Goal: Use online tool/utility

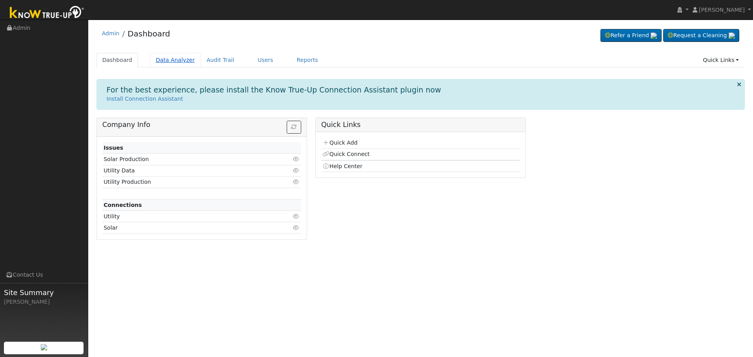
click at [172, 59] on link "Data Analyzer" at bounding box center [175, 60] width 51 height 15
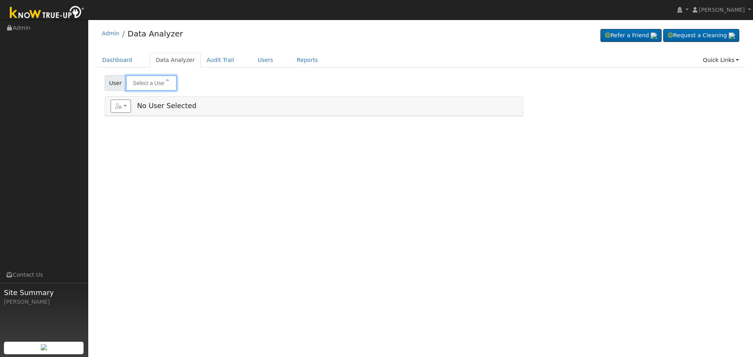
type input "Anourack Khampraseuth"
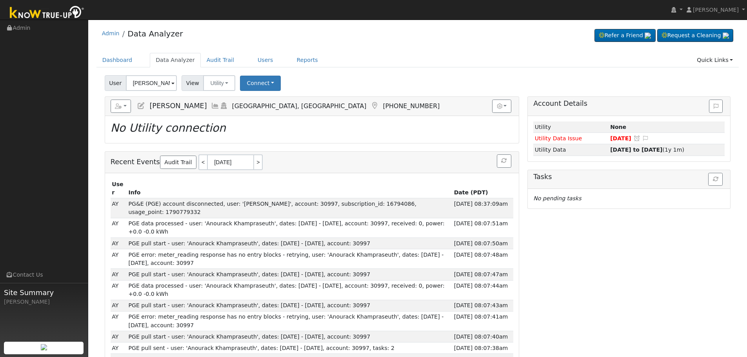
click at [219, 105] on icon at bounding box center [215, 105] width 9 height 7
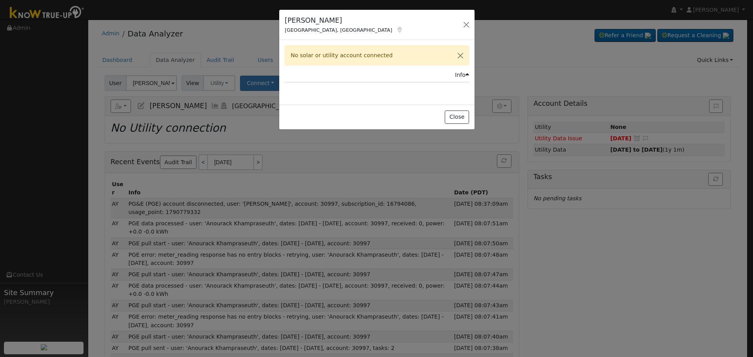
click at [396, 29] on icon at bounding box center [399, 29] width 7 height 5
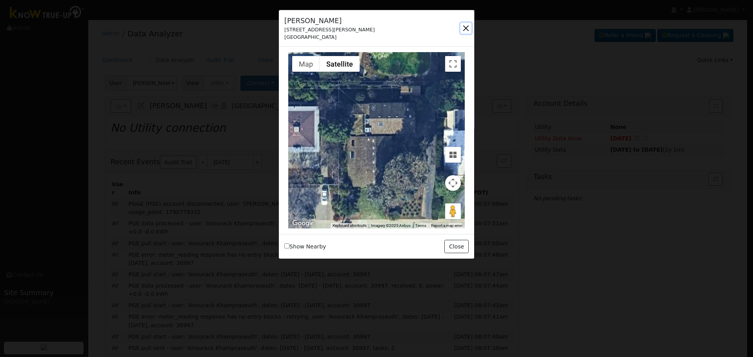
click at [463, 29] on button "button" at bounding box center [465, 28] width 11 height 11
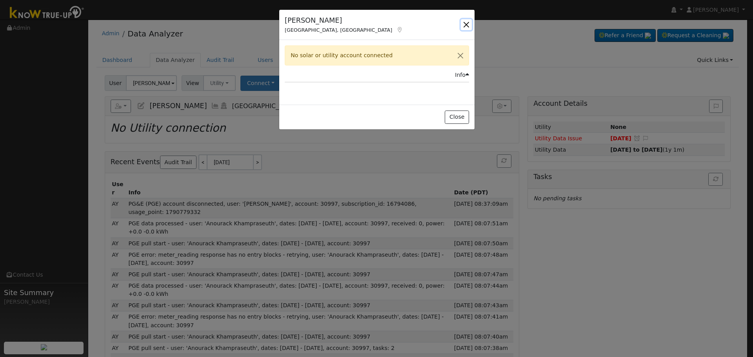
click at [463, 27] on button "button" at bounding box center [466, 24] width 11 height 11
